Goal: Information Seeking & Learning: Learn about a topic

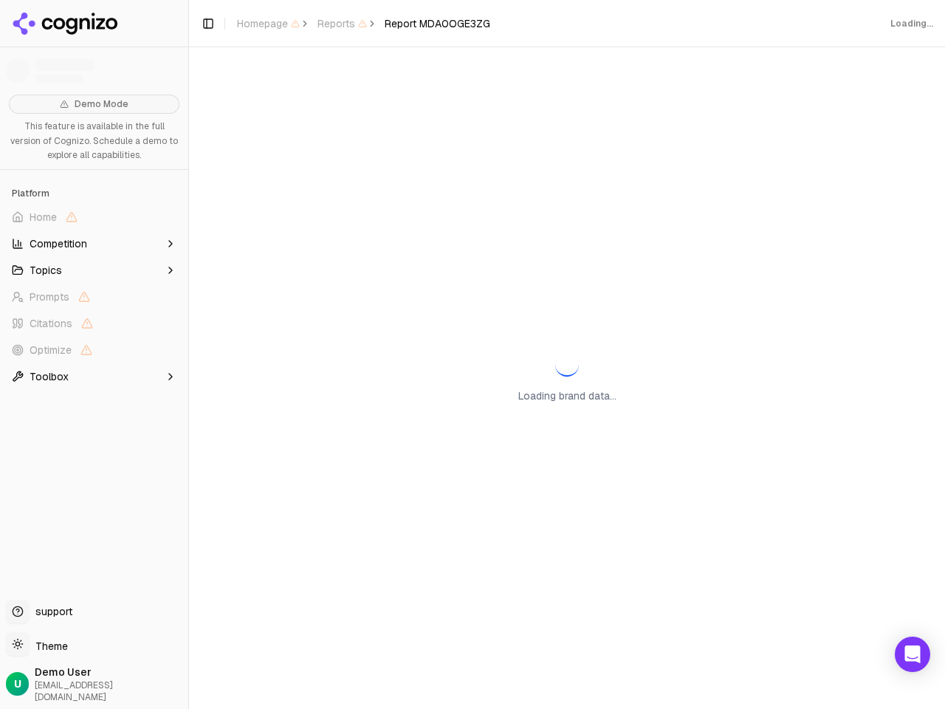
click at [94, 217] on span "Home" at bounding box center [94, 217] width 176 height 24
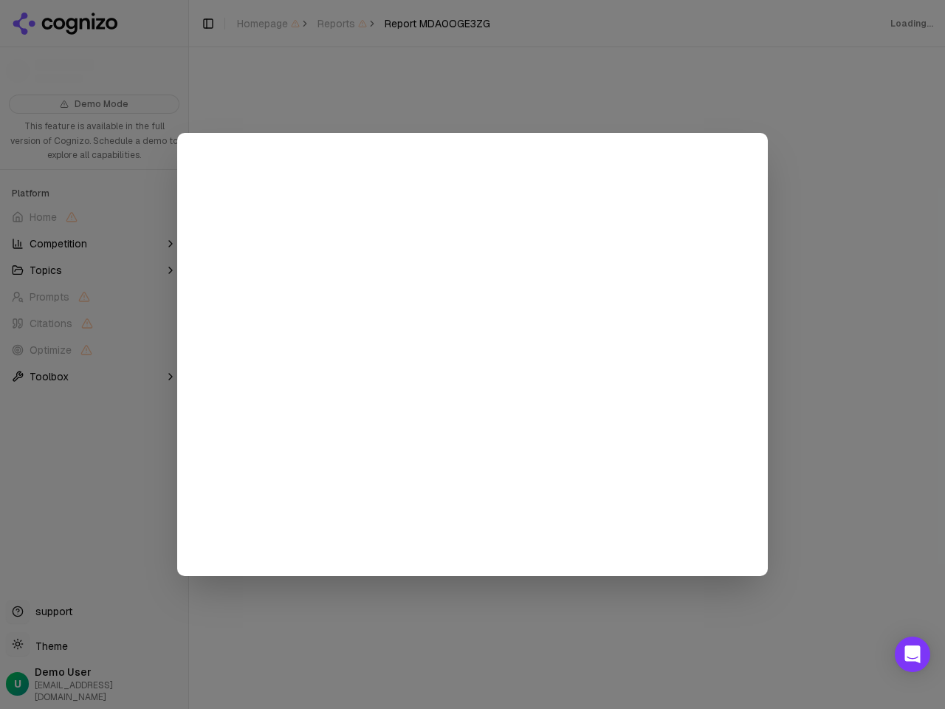
click at [94, 244] on div at bounding box center [472, 354] width 945 height 709
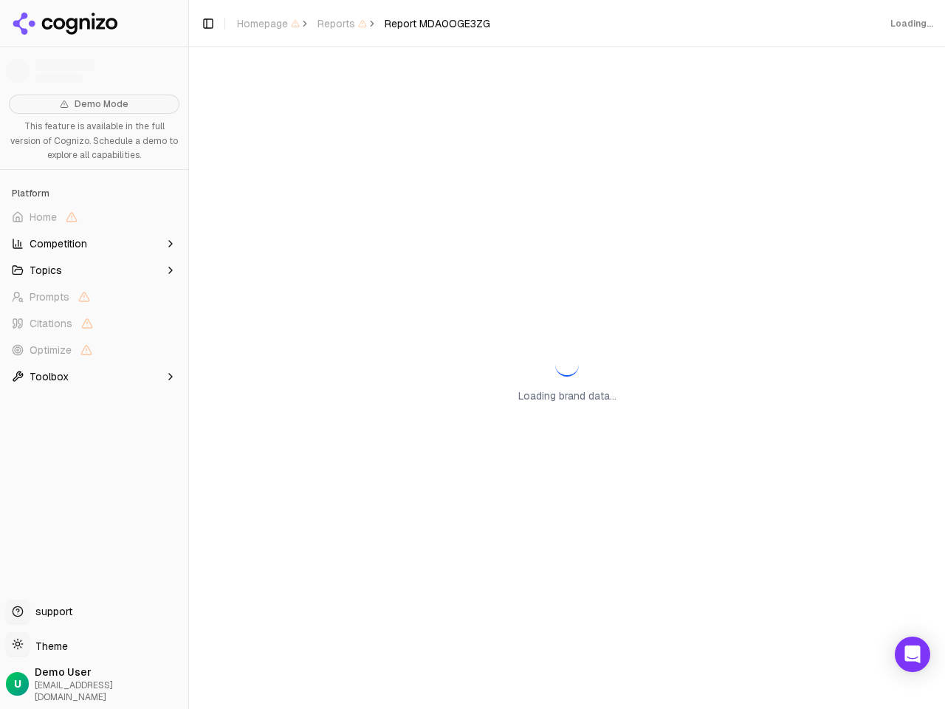
click at [94, 270] on button "Topics" at bounding box center [94, 270] width 176 height 24
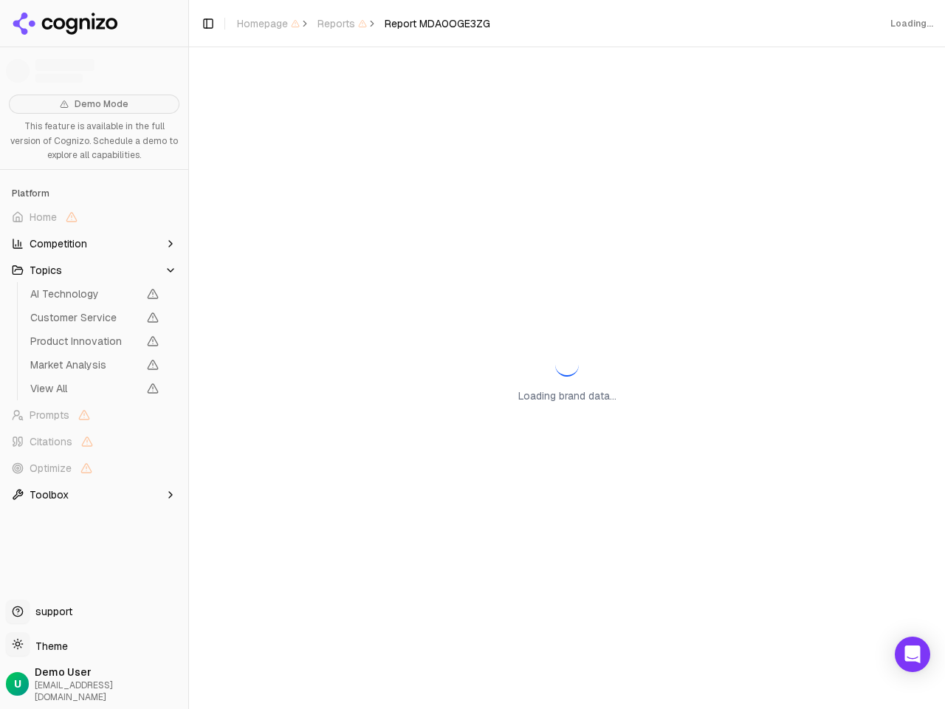
click at [94, 297] on span "AI Technology" at bounding box center [84, 293] width 108 height 15
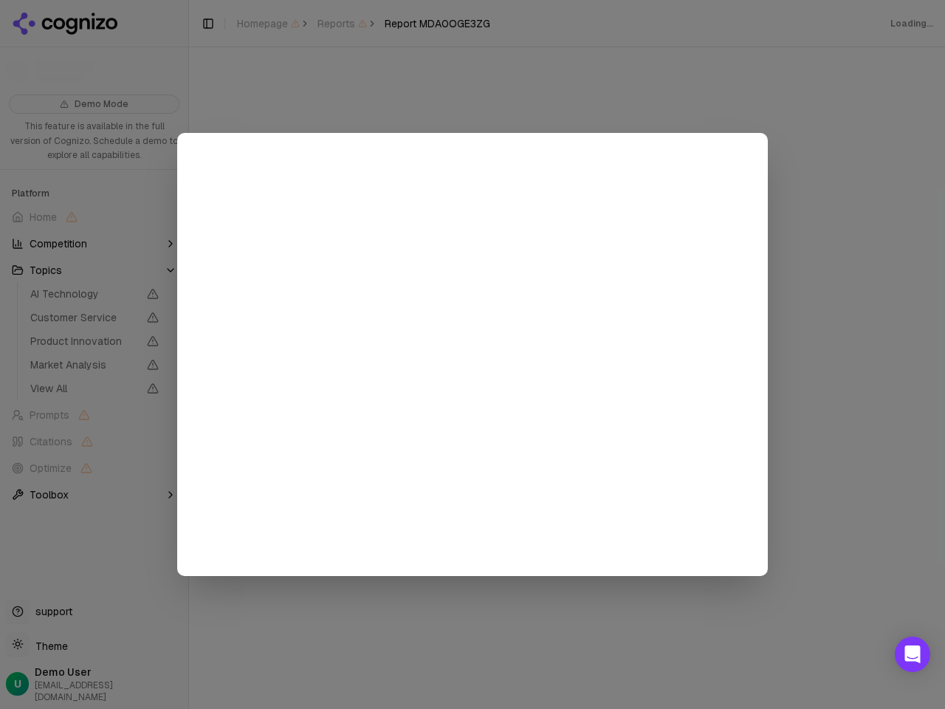
click at [94, 323] on div at bounding box center [472, 354] width 945 height 709
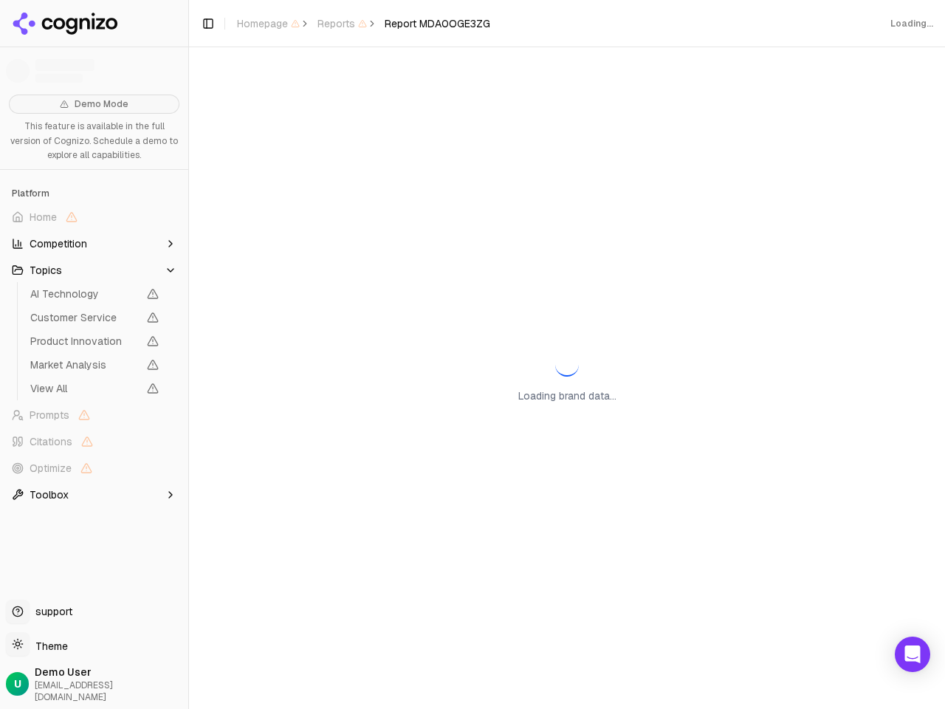
click at [94, 350] on span "Product Innovation" at bounding box center [94, 341] width 140 height 21
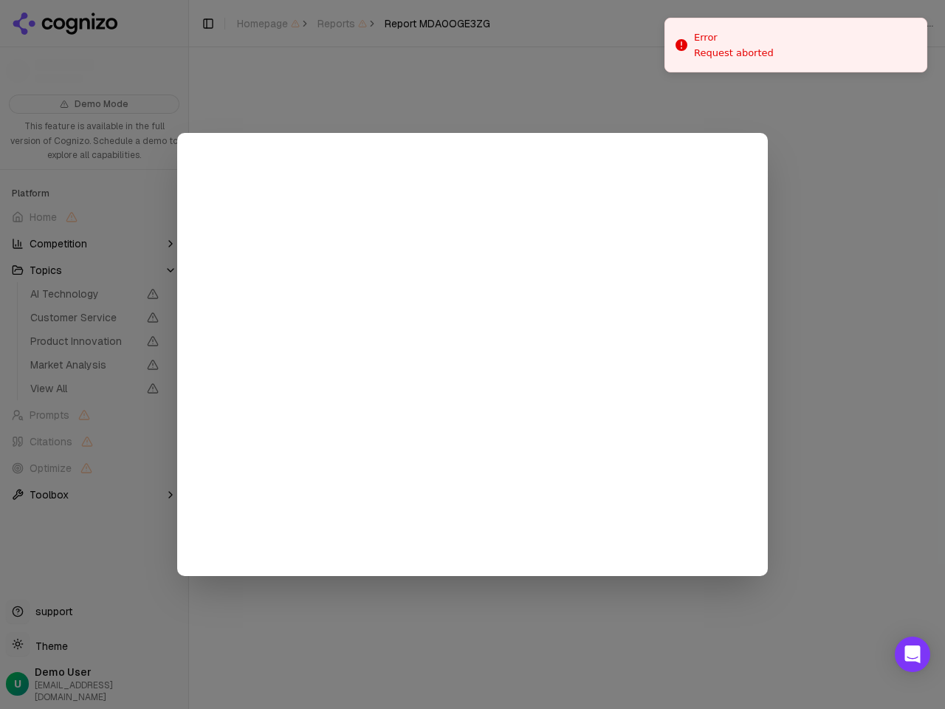
click at [94, 377] on div at bounding box center [472, 354] width 945 height 709
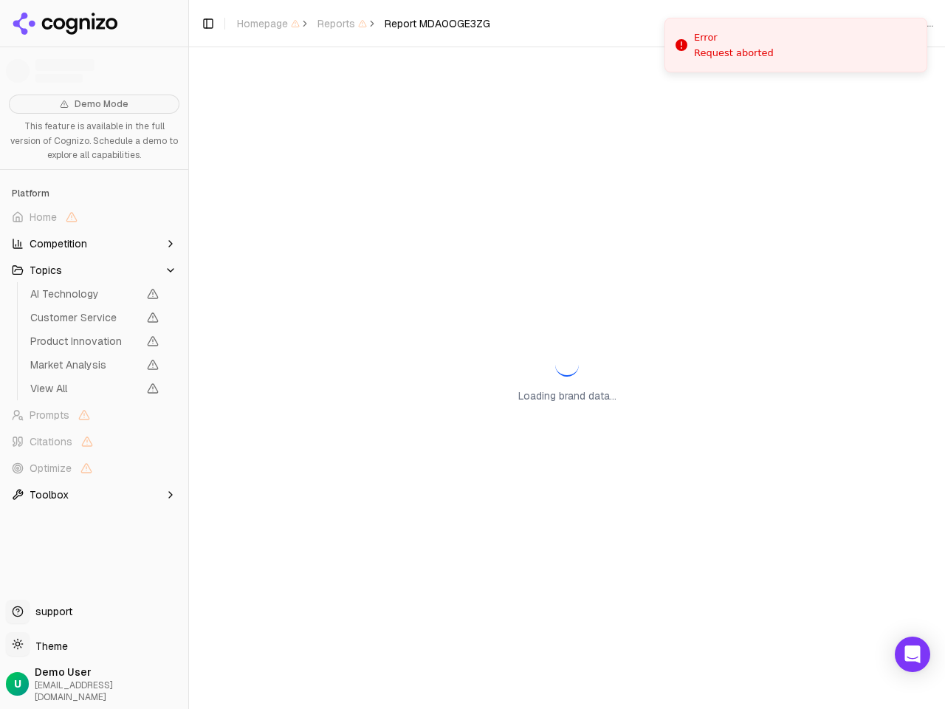
click at [188, 354] on button "Toggle Sidebar" at bounding box center [188, 354] width 12 height 709
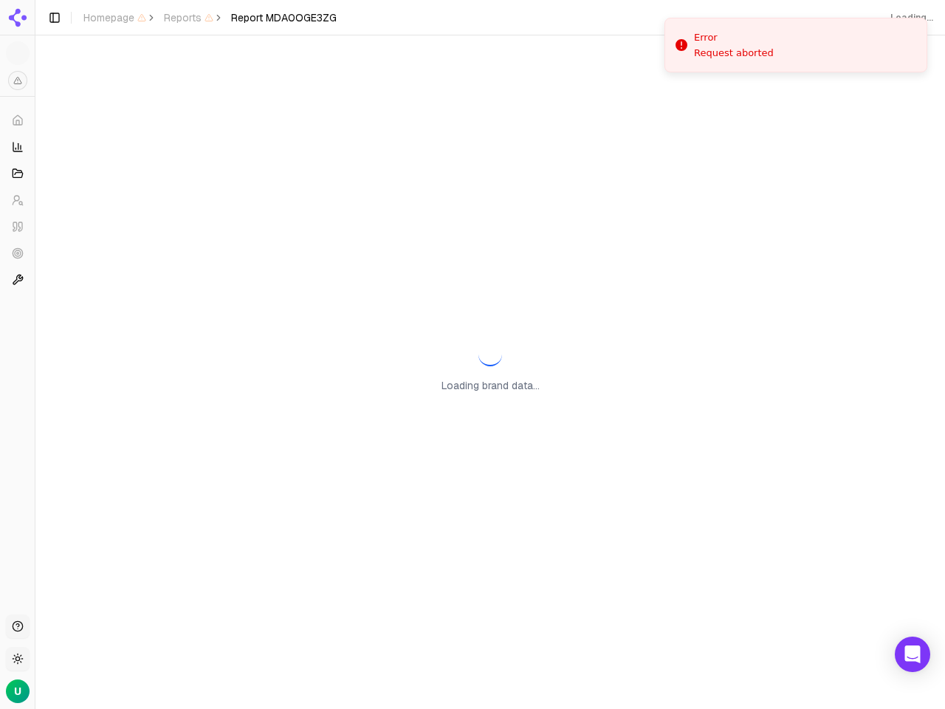
click at [65, 24] on button "Toggle Sidebar" at bounding box center [54, 17] width 21 height 21
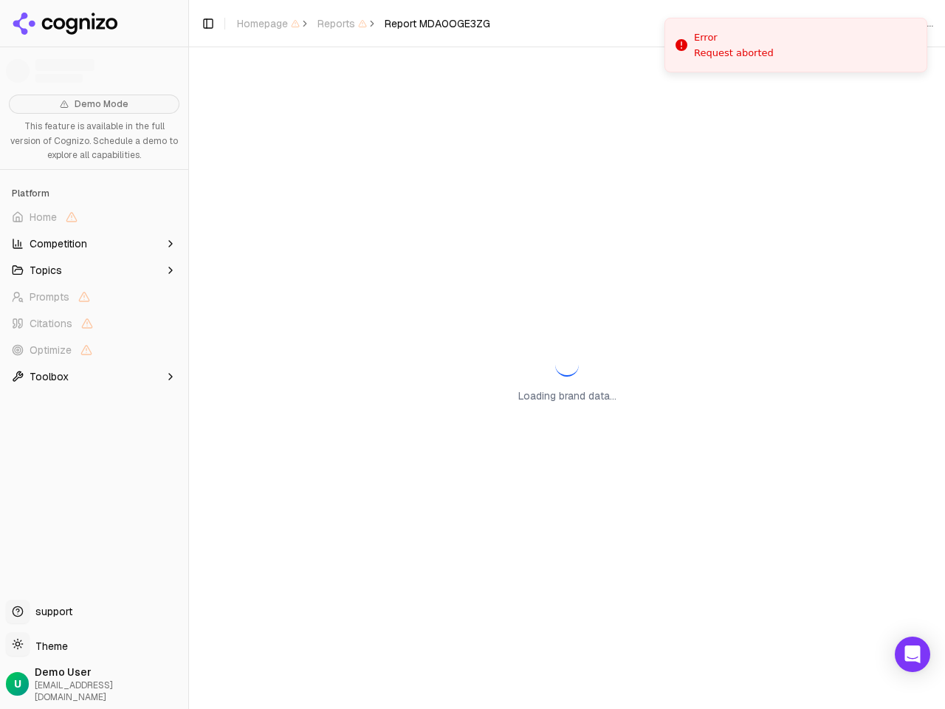
click at [268, 24] on span "Homepage" at bounding box center [268, 23] width 63 height 15
